Goal: Information Seeking & Learning: Learn about a topic

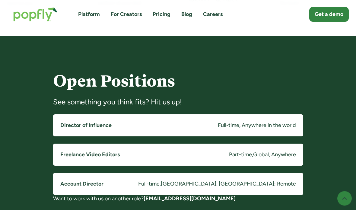
scroll to position [437, 0]
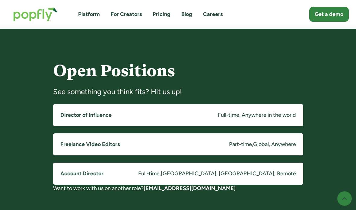
click at [77, 144] on h5 "Freelance Video Editors" at bounding box center [89, 145] width 59 height 8
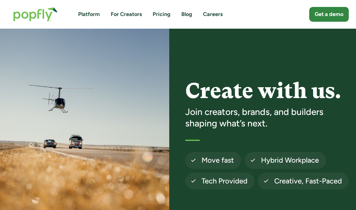
scroll to position [461, 0]
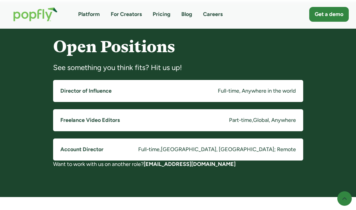
click at [65, 92] on h5 "Director of Influence" at bounding box center [85, 91] width 51 height 8
click at [229, 118] on div "Part-time" at bounding box center [240, 120] width 23 height 8
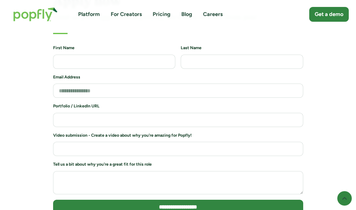
scroll to position [671, 0]
